Goal: Information Seeking & Learning: Learn about a topic

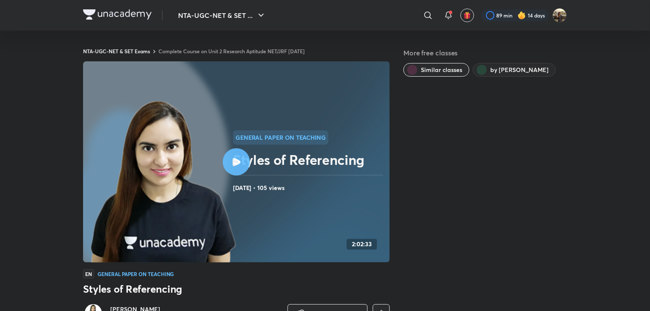
click at [244, 160] on div at bounding box center [236, 161] width 27 height 27
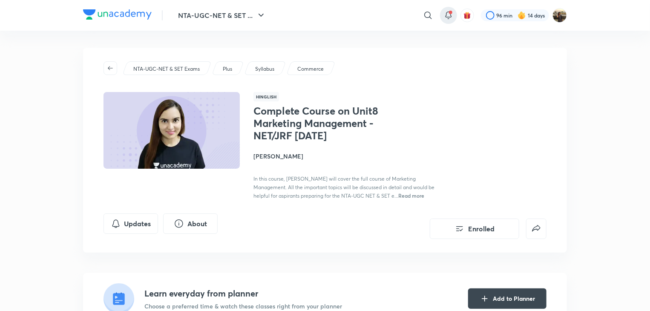
click at [449, 12] on span at bounding box center [450, 12] width 3 height 3
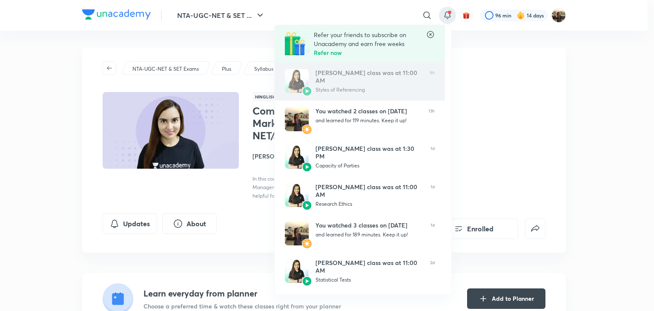
click at [370, 80] on div "Niharika Bhagtani’s class was at 11:00 AM" at bounding box center [369, 76] width 107 height 15
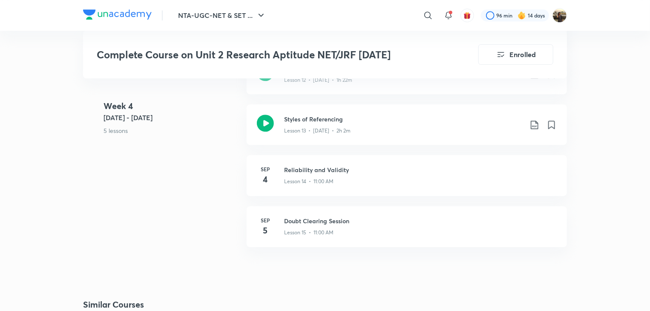
scroll to position [1182, 0]
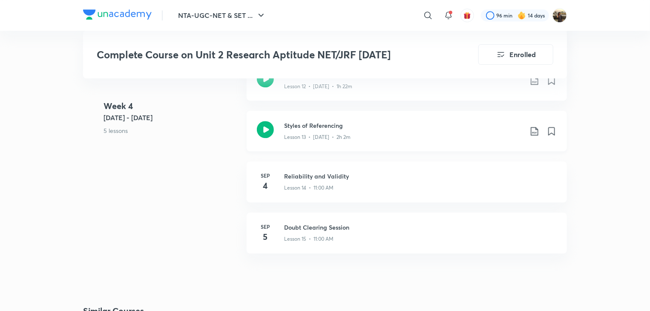
click at [348, 126] on h3 "Styles of Referencing" at bounding box center [403, 125] width 238 height 9
